Goal: Check status

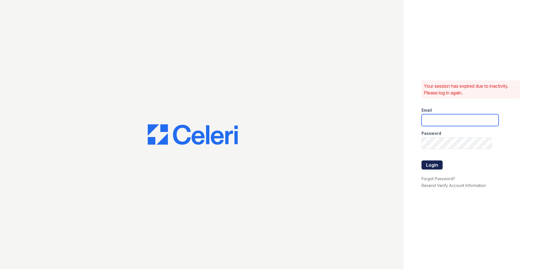
type input "[EMAIL_ADDRESS][DOMAIN_NAME]"
click at [431, 162] on button "Login" at bounding box center [432, 164] width 21 height 9
